Goal: Task Accomplishment & Management: Manage account settings

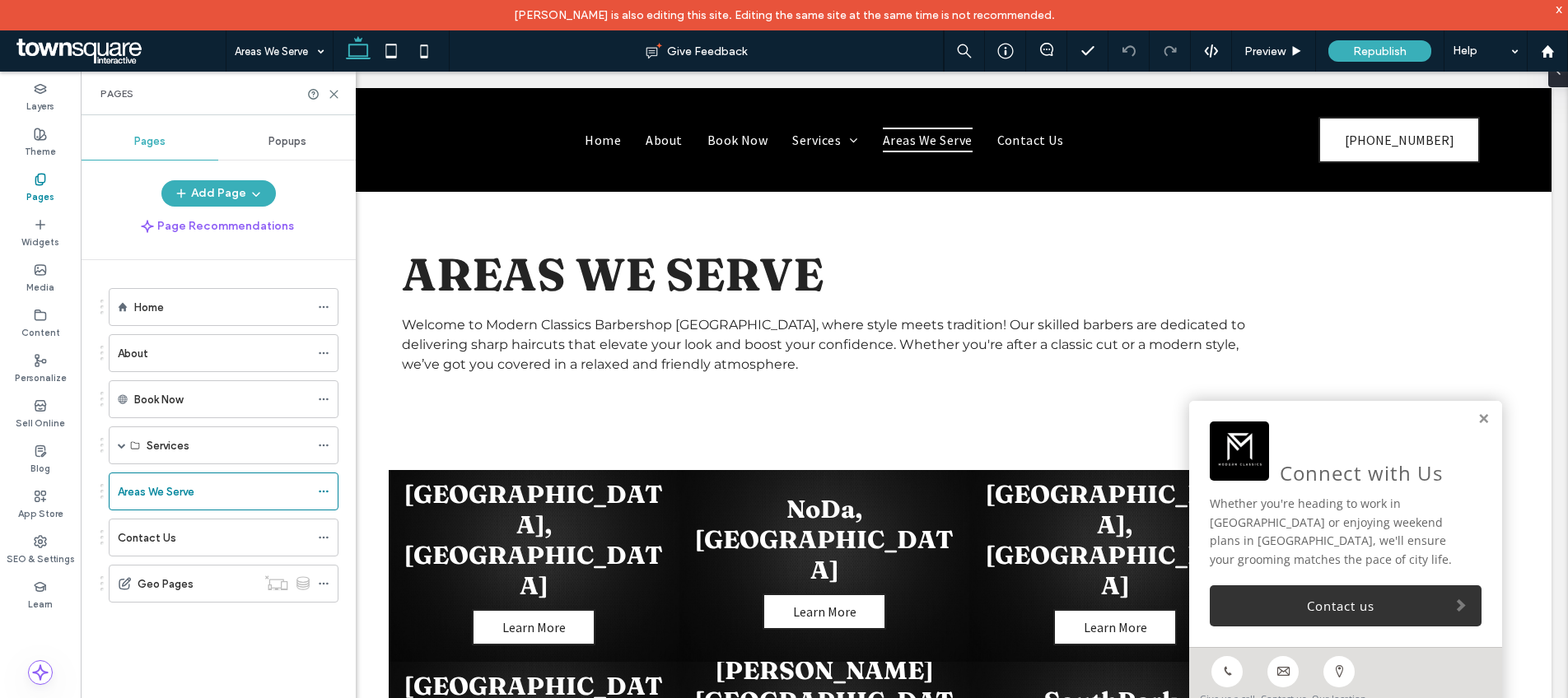
click at [233, 632] on div "Home About Book Now Services Signature Fade and Style Haircut & [PERSON_NAME] T…" at bounding box center [219, 461] width 238 height 363
click at [324, 586] on icon at bounding box center [323, 584] width 11 height 11
click at [268, 650] on div "Home About Book Now Services Signature Fade and Style Haircut & [PERSON_NAME] T…" at bounding box center [228, 490] width 255 height 460
click at [48, 546] on div "SEO & Settings" at bounding box center [40, 550] width 81 height 45
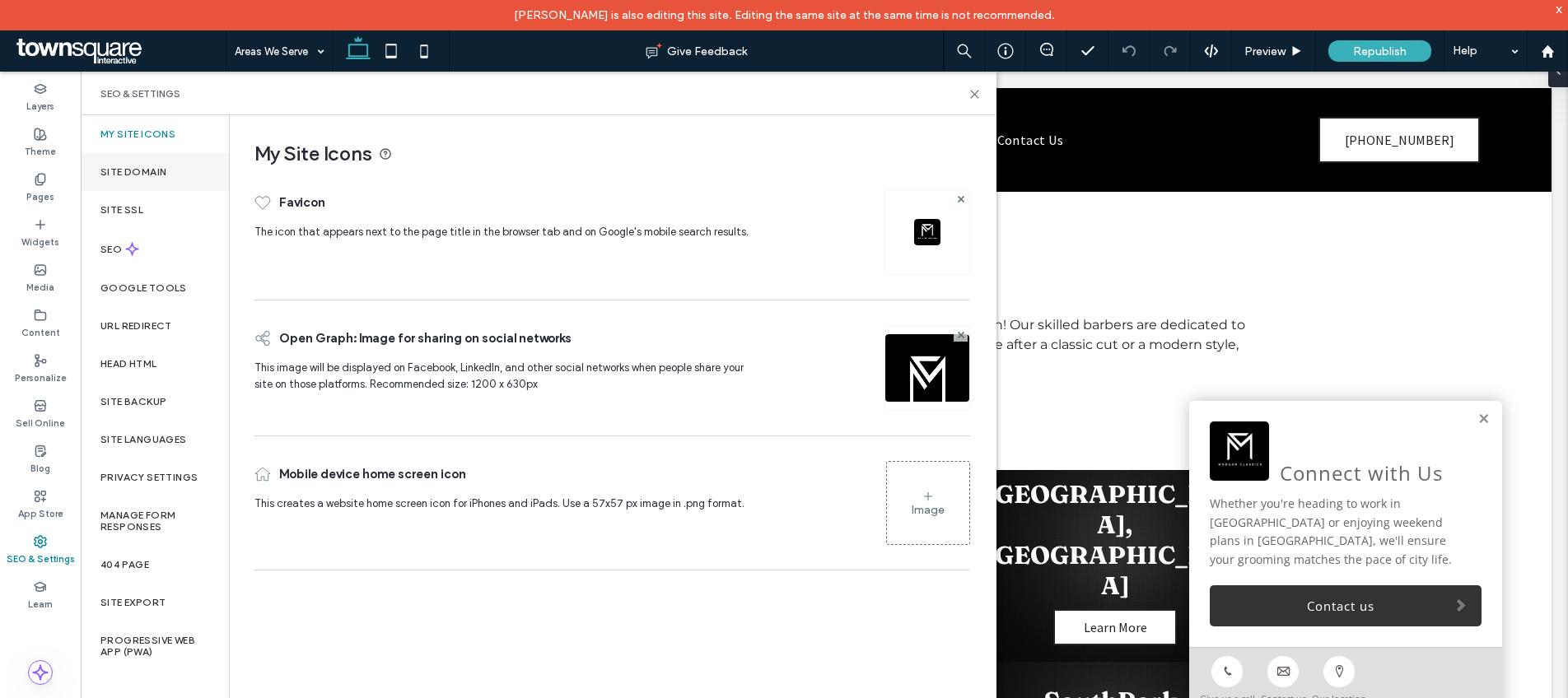
click at [152, 177] on label "Site Domain" at bounding box center [133, 171] width 66 height 11
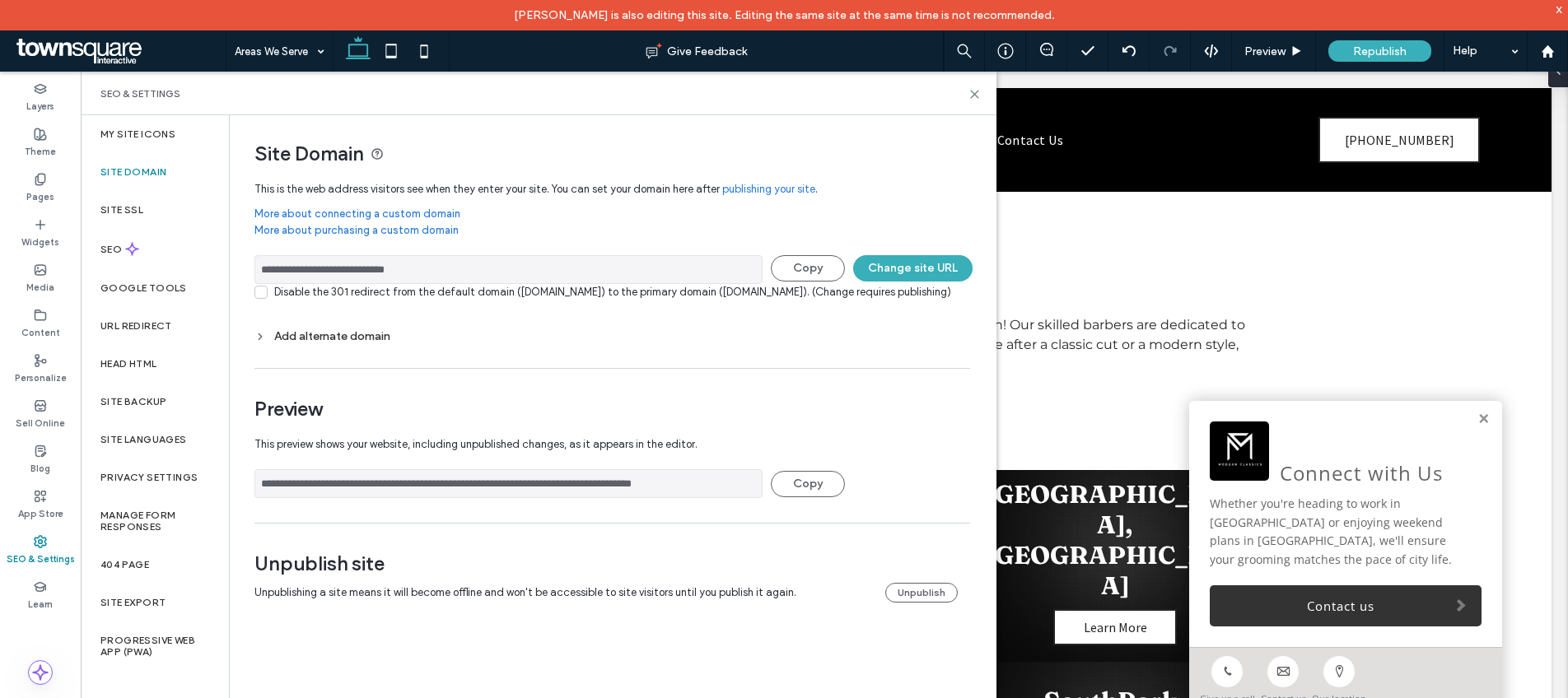
click at [423, 269] on input "**********" at bounding box center [509, 269] width 508 height 29
